Goal: Task Accomplishment & Management: Use online tool/utility

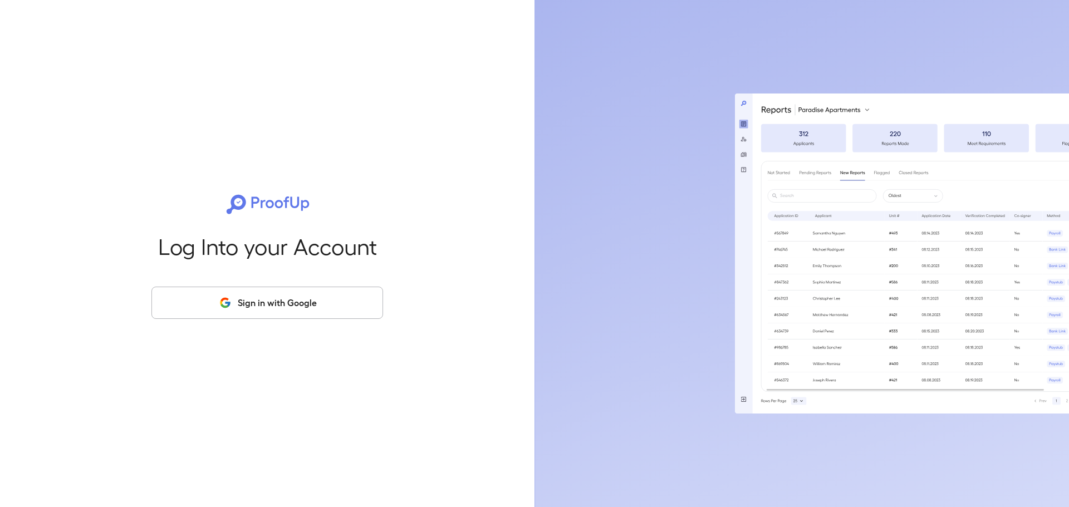
click at [272, 278] on div "Log Into your Account Sign in with Google" at bounding box center [267, 253] width 499 height 507
click at [277, 298] on button "Sign in with Google" at bounding box center [267, 303] width 232 height 32
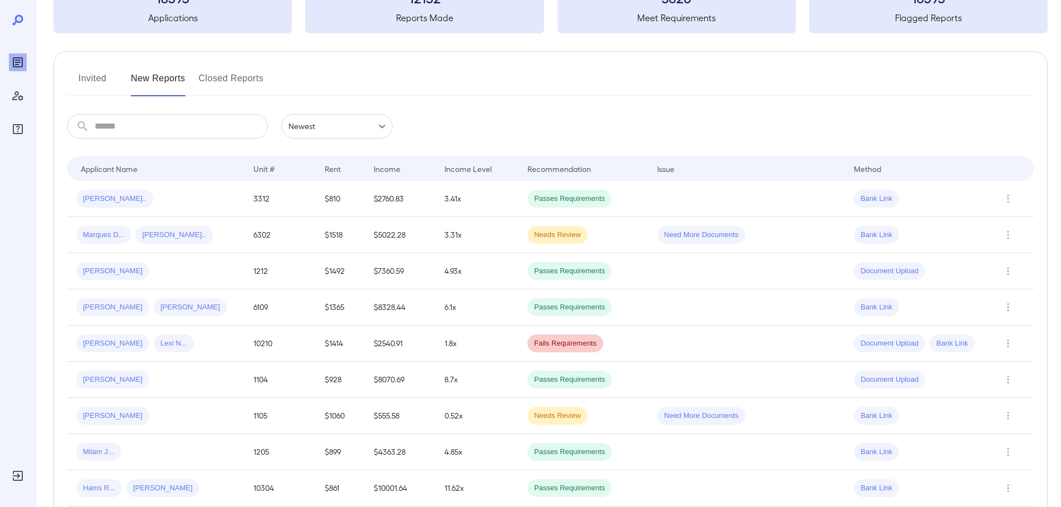
scroll to position [111, 0]
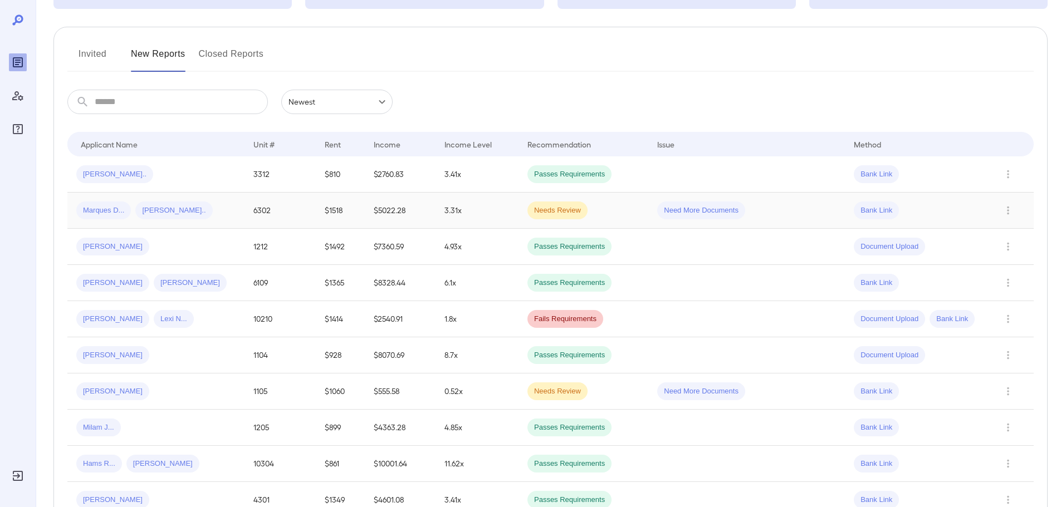
click at [176, 223] on td "Marques D... [PERSON_NAME].." at bounding box center [155, 211] width 177 height 36
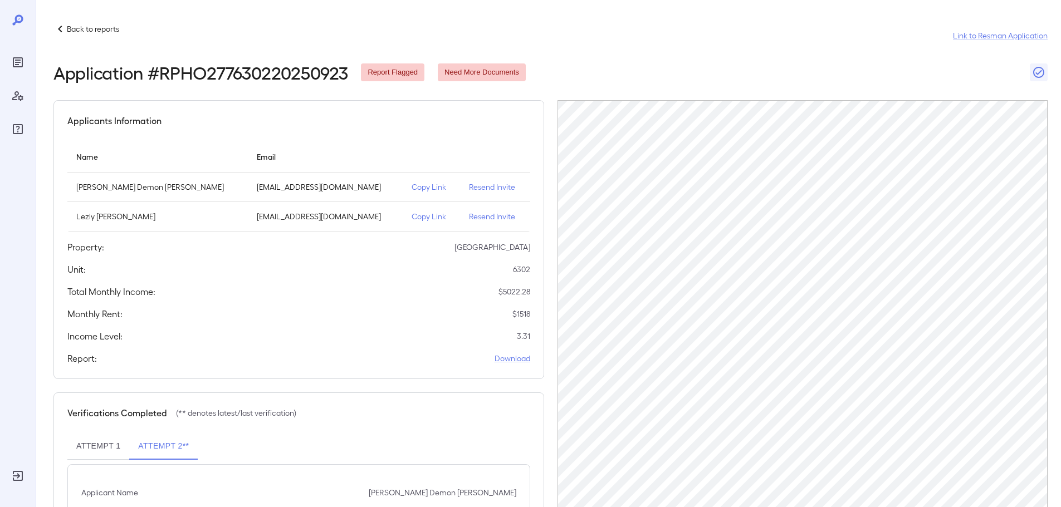
scroll to position [81, 0]
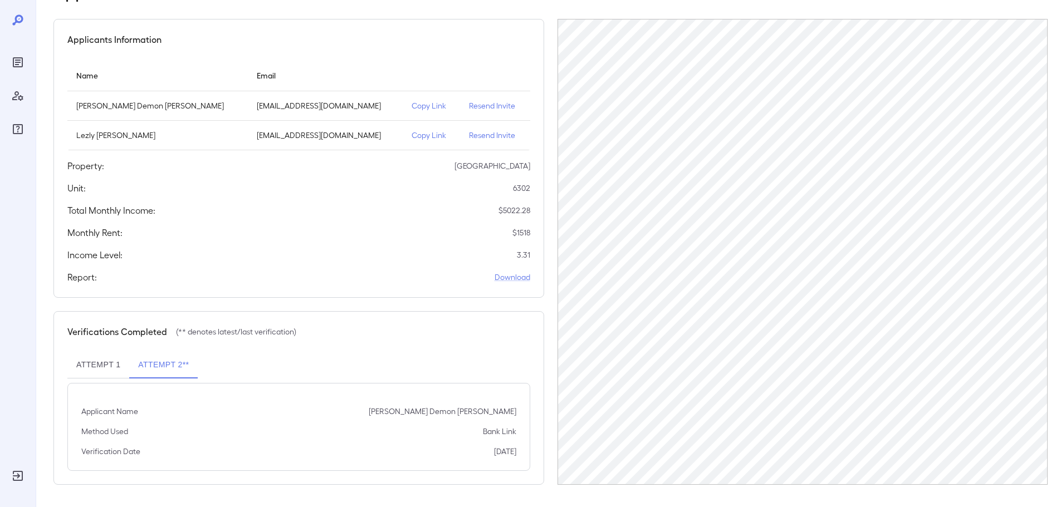
click at [91, 368] on button "Attempt 1" at bounding box center [98, 365] width 62 height 27
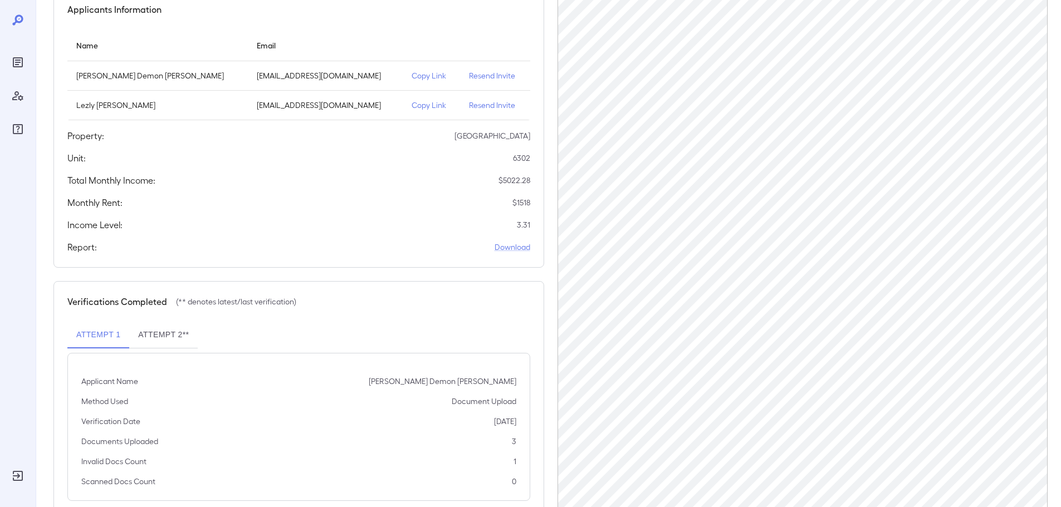
scroll to position [137, 0]
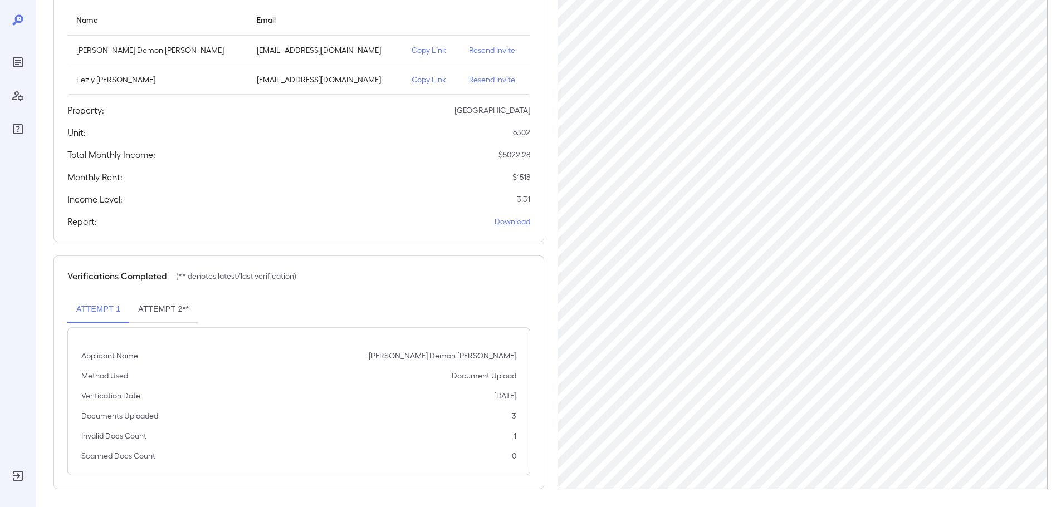
click at [411, 47] on p "Copy Link" at bounding box center [431, 50] width 40 height 11
